Goal: Find specific page/section: Find specific page/section

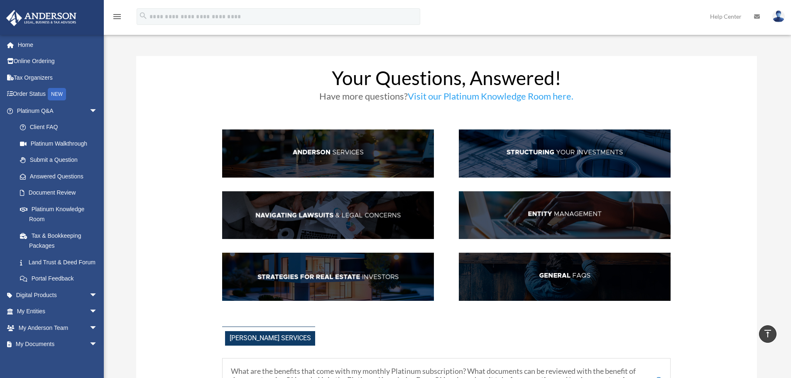
scroll to position [642, 0]
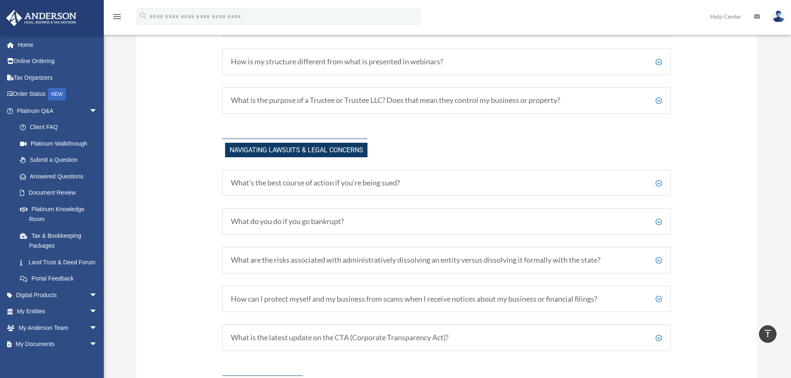
click at [783, 15] on img at bounding box center [778, 16] width 12 height 12
click at [44, 49] on link "Home" at bounding box center [58, 45] width 104 height 17
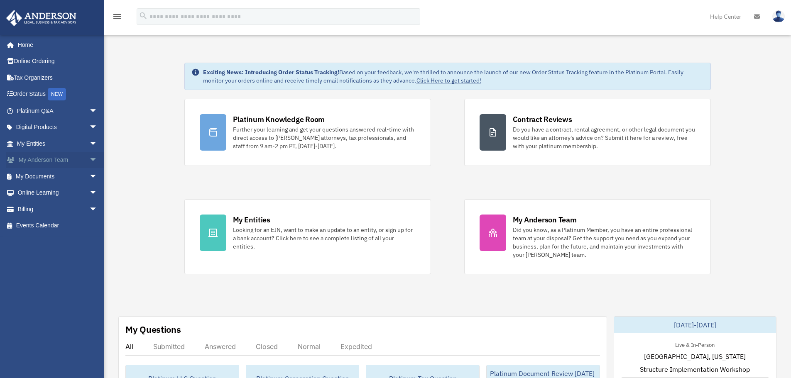
click at [59, 160] on link "My Anderson Team arrow_drop_down" at bounding box center [58, 160] width 104 height 17
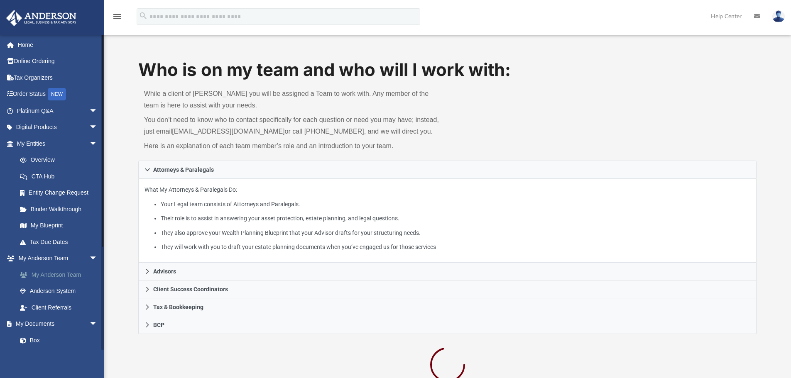
click at [73, 272] on link "My Anderson Team" at bounding box center [61, 275] width 98 height 17
click at [47, 291] on link "Anderson System" at bounding box center [61, 291] width 98 height 17
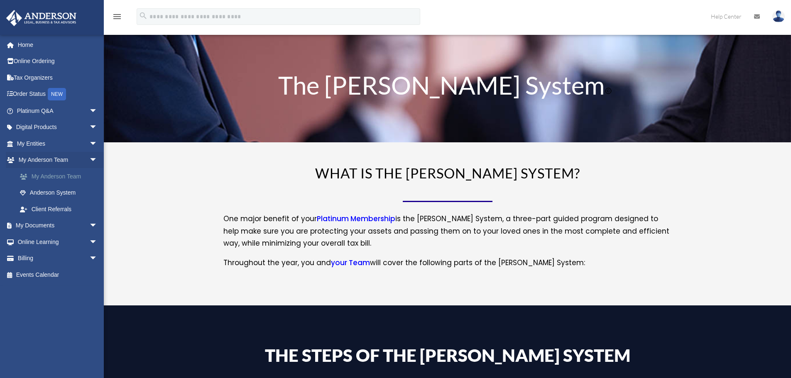
click at [56, 176] on link "My Anderson Team" at bounding box center [61, 176] width 98 height 17
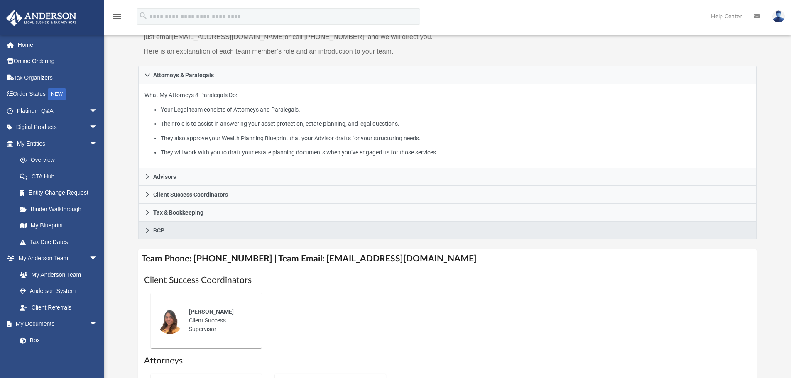
scroll to position [111, 0]
